Goal: Find specific page/section: Find specific page/section

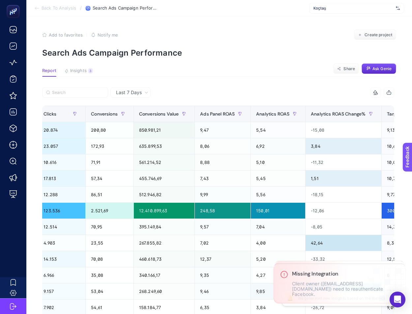
scroll to position [0, 732]
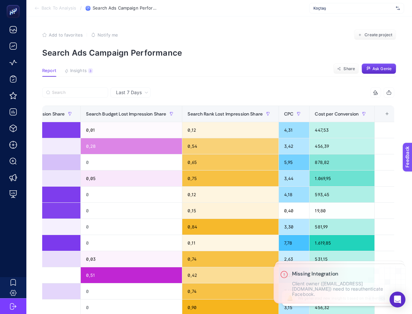
click at [256, 60] on article "Add to favorites false Notify me Create project Search Ads Campaign Performance…" at bounding box center [218, 273] width 385 height 515
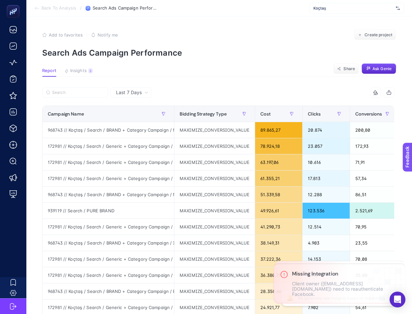
click at [245, 40] on div "Add to favorites false Notify me Create project" at bounding box center [219, 35] width 354 height 11
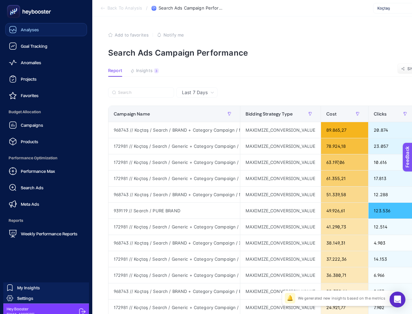
click at [10, 32] on icon at bounding box center [13, 29] width 7 height 7
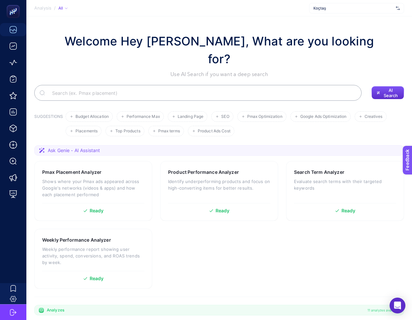
click at [318, 4] on div "Koçtaş" at bounding box center [356, 8] width 95 height 11
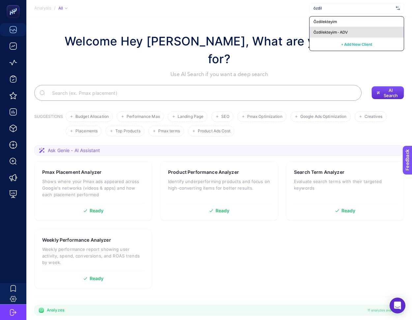
type input "özdil"
click at [331, 33] on span "Özdilekteyim - ADV" at bounding box center [330, 32] width 34 height 5
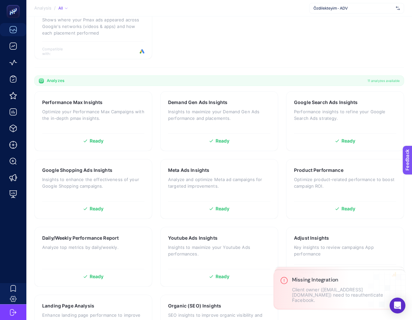
scroll to position [254, 0]
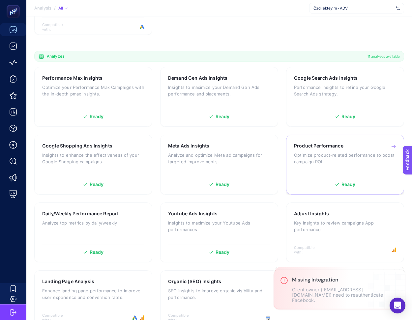
click at [341, 143] on div "Product Performance Optimize product-related performance to boost campaign ROI." at bounding box center [345, 158] width 102 height 31
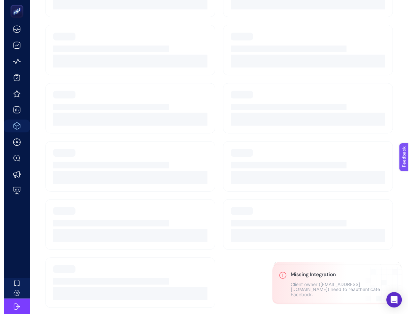
scroll to position [84, 0]
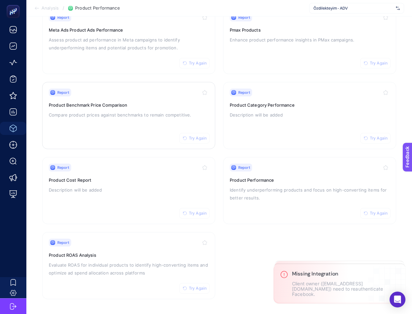
click at [152, 95] on div "Report Try Again" at bounding box center [129, 93] width 160 height 8
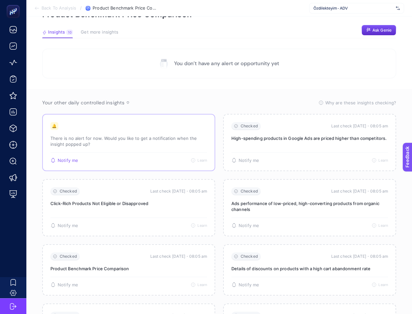
scroll to position [35, 0]
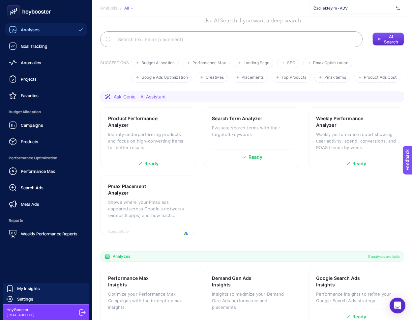
scroll to position [59, 0]
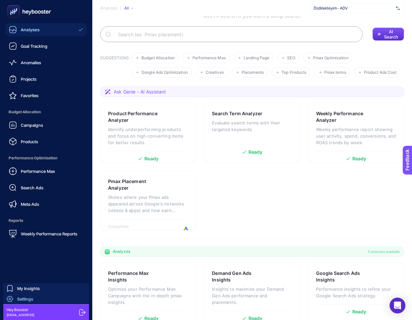
click at [29, 299] on span "Settings" at bounding box center [25, 298] width 16 height 5
